Goal: Task Accomplishment & Management: Use online tool/utility

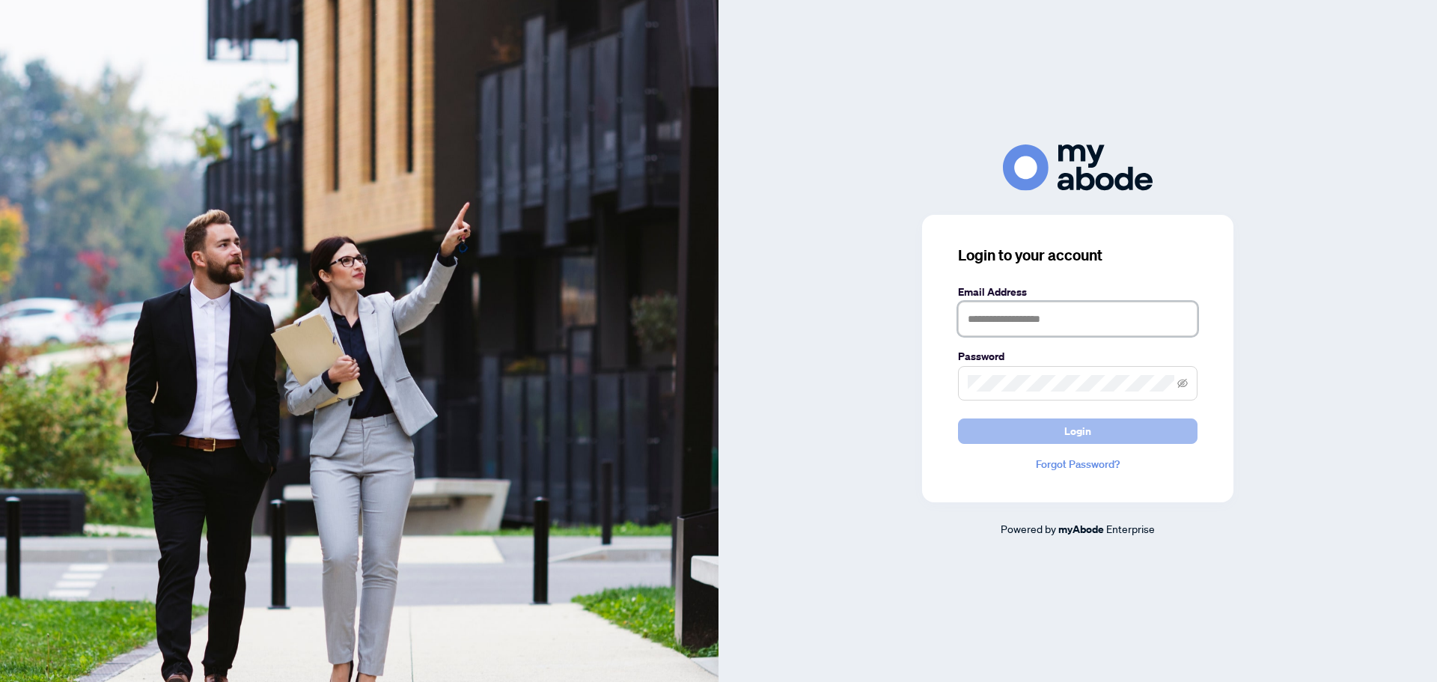
type input "**********"
click at [1084, 436] on span "Login" at bounding box center [1078, 431] width 27 height 24
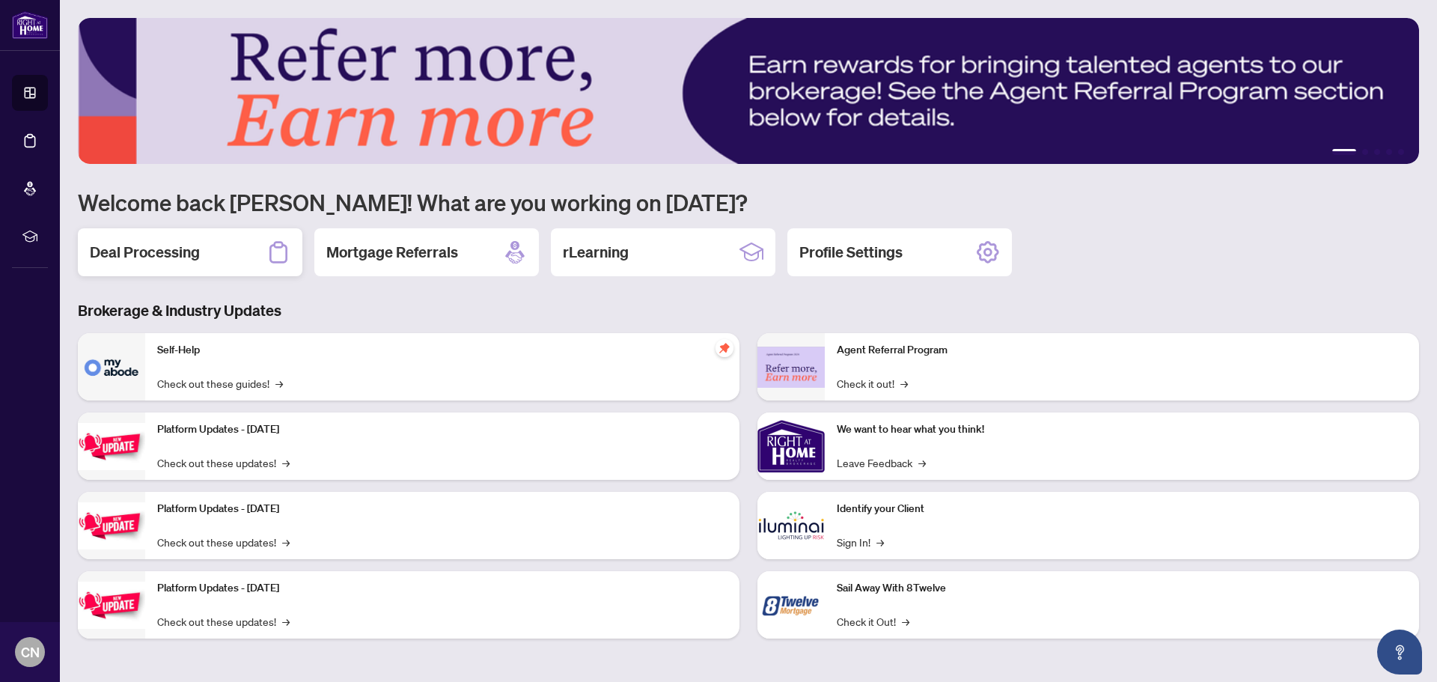
click at [188, 251] on h2 "Deal Processing" at bounding box center [145, 252] width 110 height 21
